Goal: Task Accomplishment & Management: Manage account settings

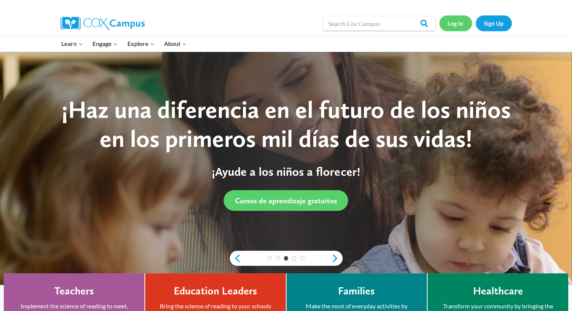
click at [451, 27] on link "Log In" at bounding box center [455, 22] width 33 height 15
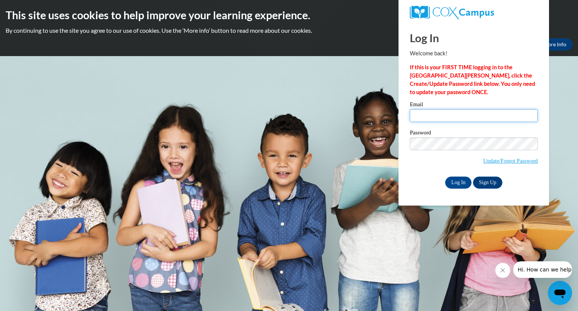
click at [422, 115] on input "Email" at bounding box center [474, 115] width 128 height 13
type input "[EMAIL_ADDRESS][PERSON_NAME][DOMAIN_NAME]"
click at [459, 184] on input "Log In" at bounding box center [458, 182] width 26 height 12
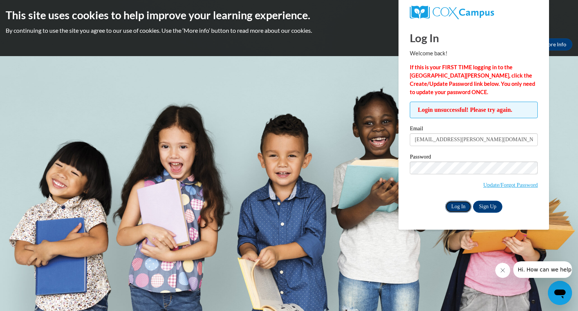
click at [463, 205] on input "Log In" at bounding box center [458, 206] width 26 height 12
